Goal: Information Seeking & Learning: Learn about a topic

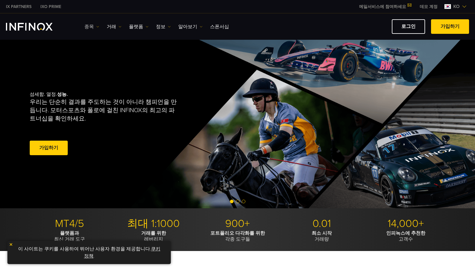
drag, startPoint x: 0, startPoint y: 0, endPoint x: 95, endPoint y: 23, distance: 97.5
click at [95, 23] on link "종목" at bounding box center [91, 26] width 15 height 7
click at [96, 45] on link "종목" at bounding box center [100, 45] width 32 height 13
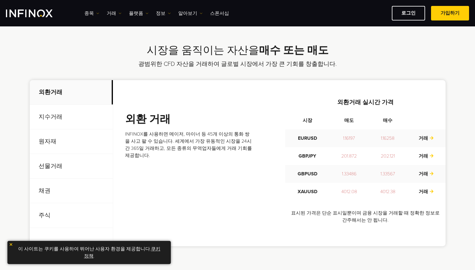
click at [48, 138] on p "원자재" at bounding box center [71, 142] width 83 height 25
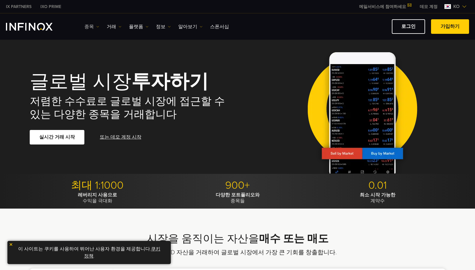
click at [94, 28] on link "종목" at bounding box center [91, 26] width 15 height 7
click at [97, 57] on link "상품 정보" at bounding box center [100, 58] width 32 height 13
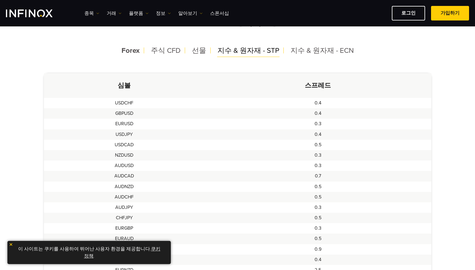
click at [252, 53] on span "지수 & 원자재 - STP" at bounding box center [248, 50] width 62 height 9
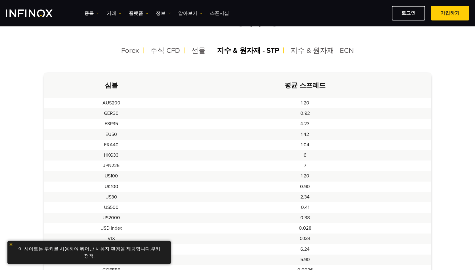
click at [252, 53] on span "지수 & 원자재 - STP" at bounding box center [248, 50] width 62 height 9
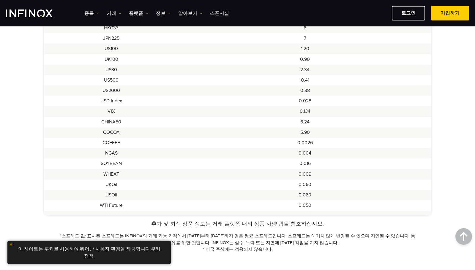
scroll to position [286, 0]
drag, startPoint x: 315, startPoint y: 196, endPoint x: 291, endPoint y: 193, distance: 24.2
click at [291, 193] on td "0.060" at bounding box center [305, 195] width 253 height 10
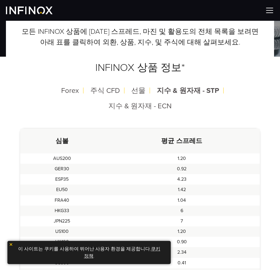
scroll to position [95, 0]
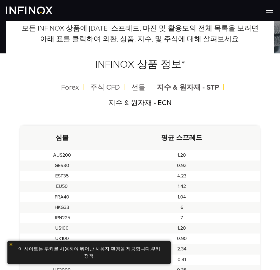
click at [172, 99] on span "지수 & 원자재 - ECN" at bounding box center [139, 103] width 63 height 9
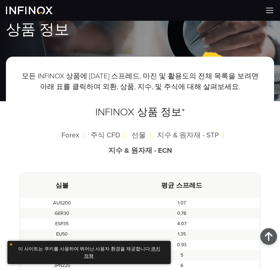
scroll to position [0, 0]
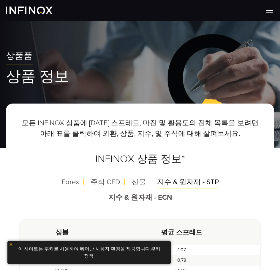
click at [153, 188] on div "지수 & 원자재 - STP" at bounding box center [187, 182] width 71 height 15
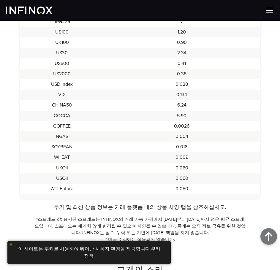
scroll to position [292, 0]
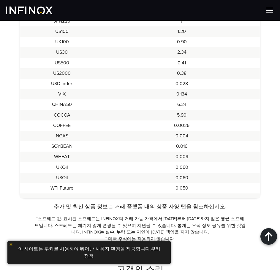
click at [183, 173] on td "0.060" at bounding box center [182, 178] width 156 height 10
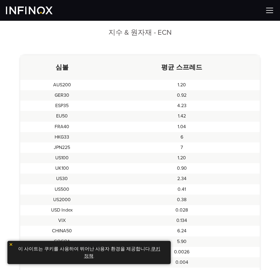
scroll to position [165, 0]
